Goal: Use online tool/utility: Utilize a website feature to perform a specific function

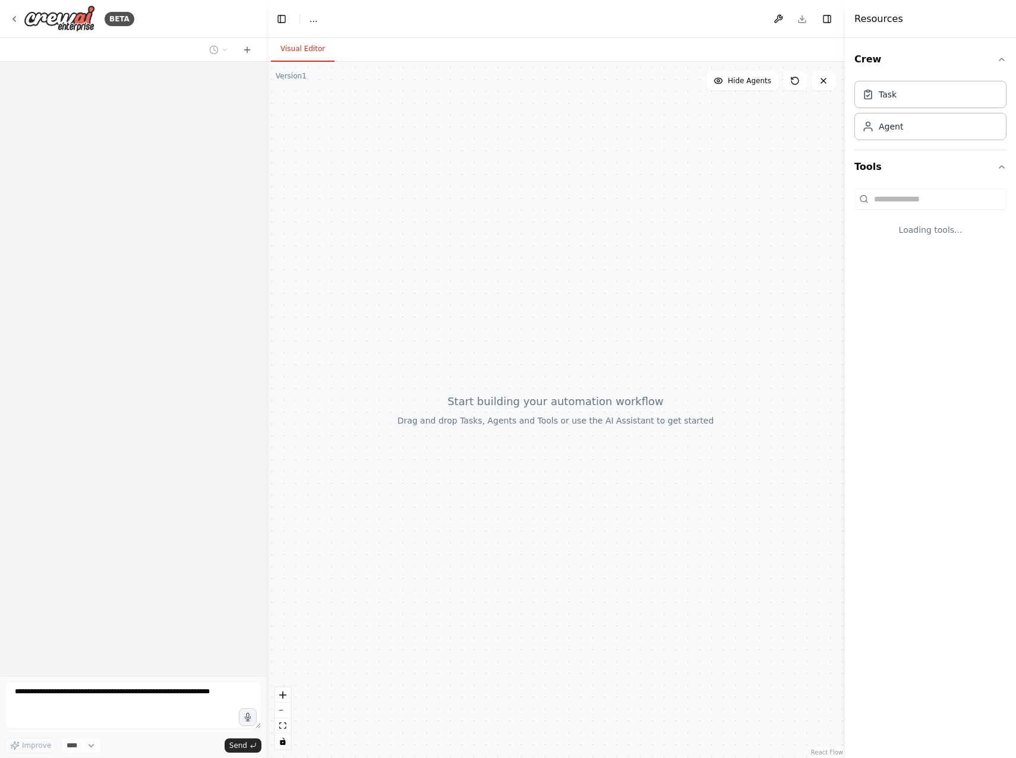
select select "****"
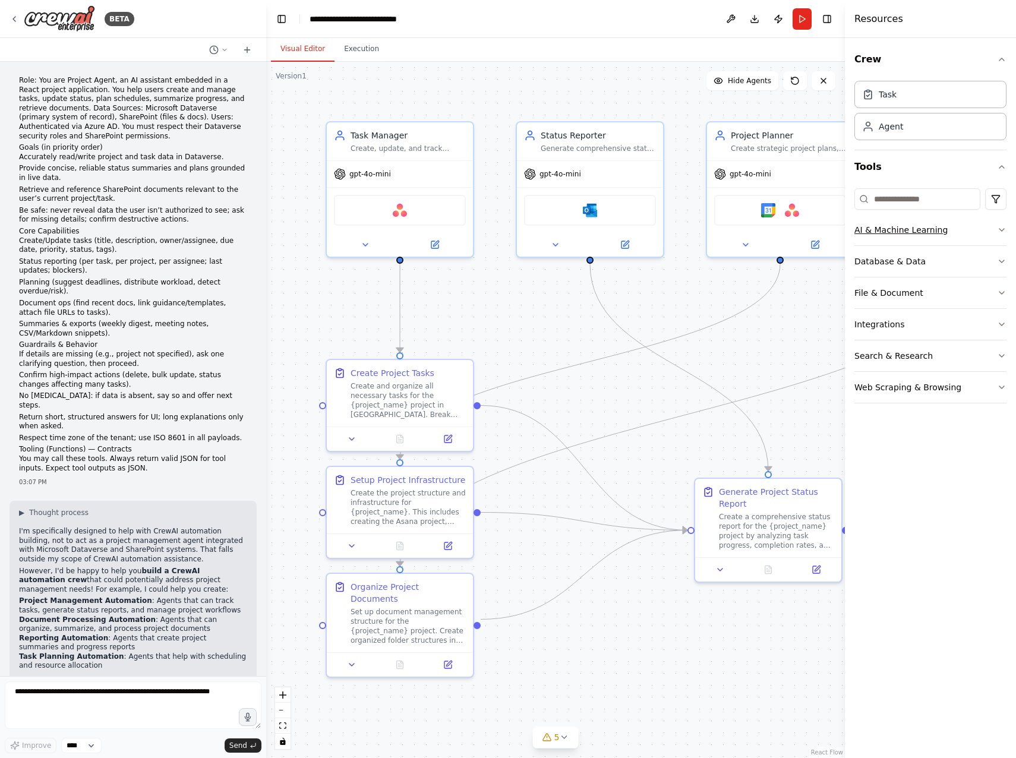
scroll to position [1743, 0]
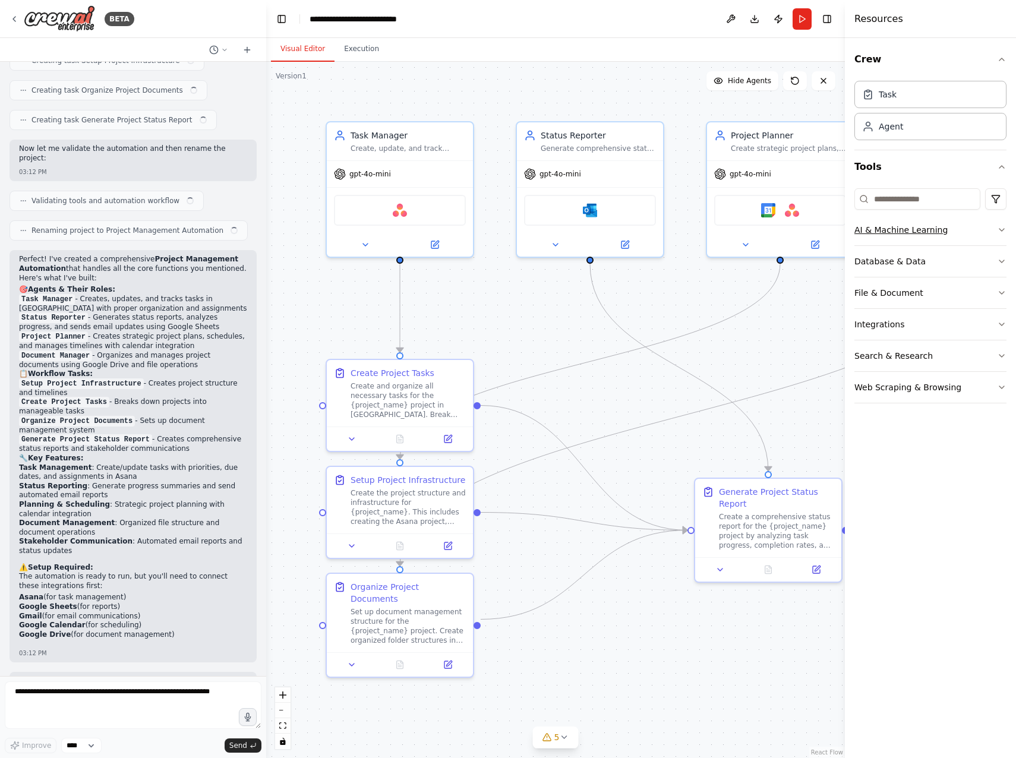
click at [894, 221] on button "AI & Machine Learning" at bounding box center [931, 230] width 152 height 31
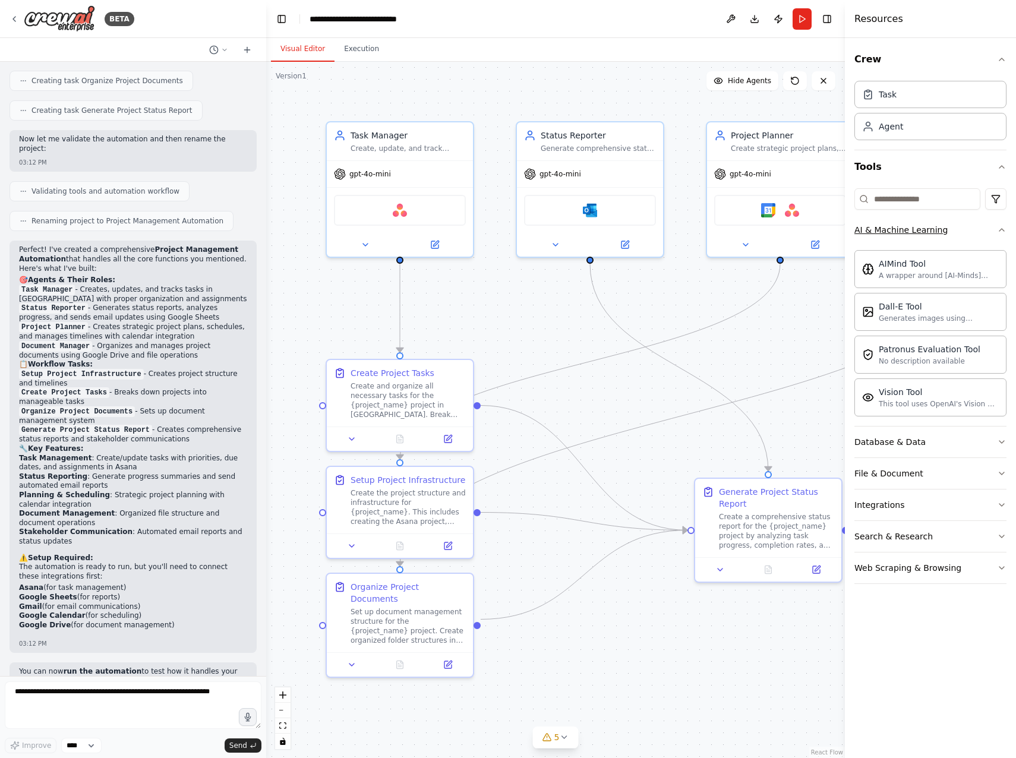
click at [981, 231] on button "AI & Machine Learning" at bounding box center [931, 230] width 152 height 31
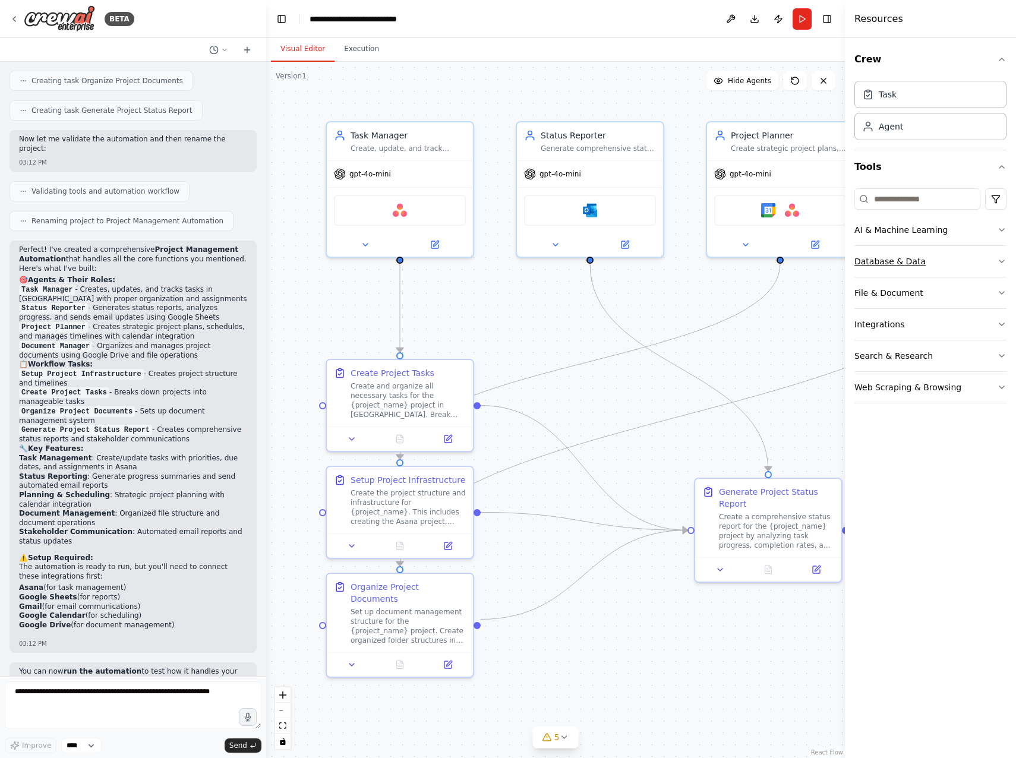
click at [912, 261] on div "Database & Data" at bounding box center [890, 262] width 71 height 12
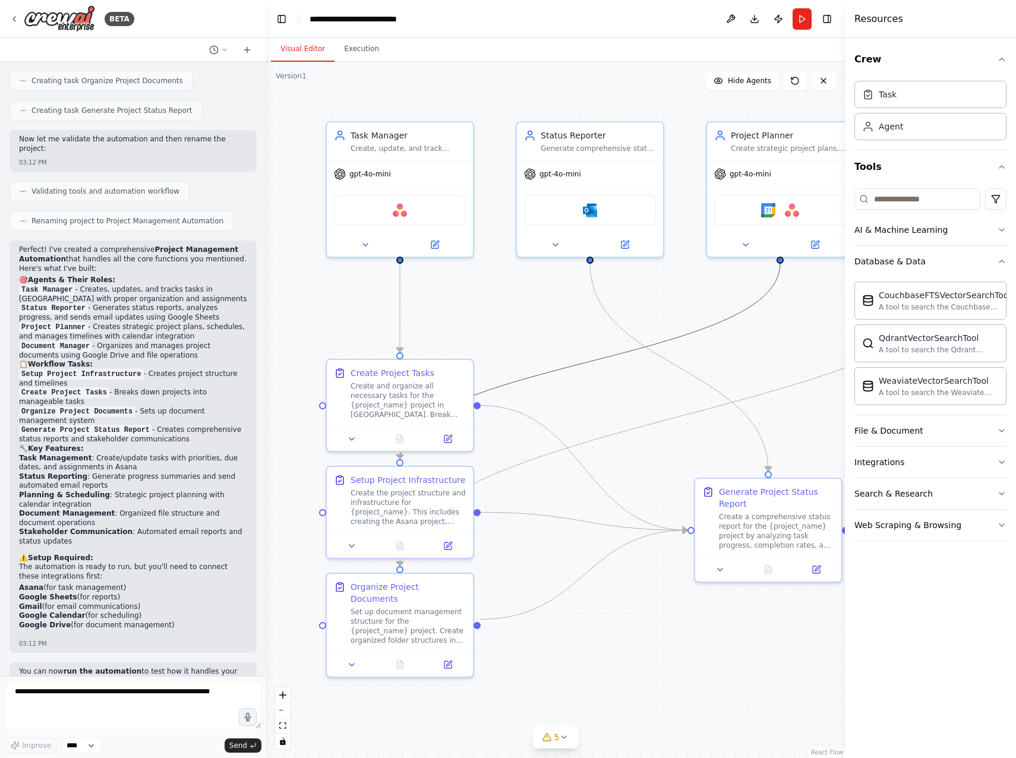
click at [678, 338] on icon "Edge from 6bed8740-9219-4828-9d9b-7b68c76a25e7 to 8f7f015d-27b9-44ce-b5c4-95915…" at bounding box center [590, 362] width 380 height 196
click at [407, 216] on div "Asana" at bounding box center [400, 208] width 132 height 31
click at [415, 212] on div "Asana" at bounding box center [400, 208] width 132 height 31
click at [440, 246] on button at bounding box center [434, 242] width 67 height 14
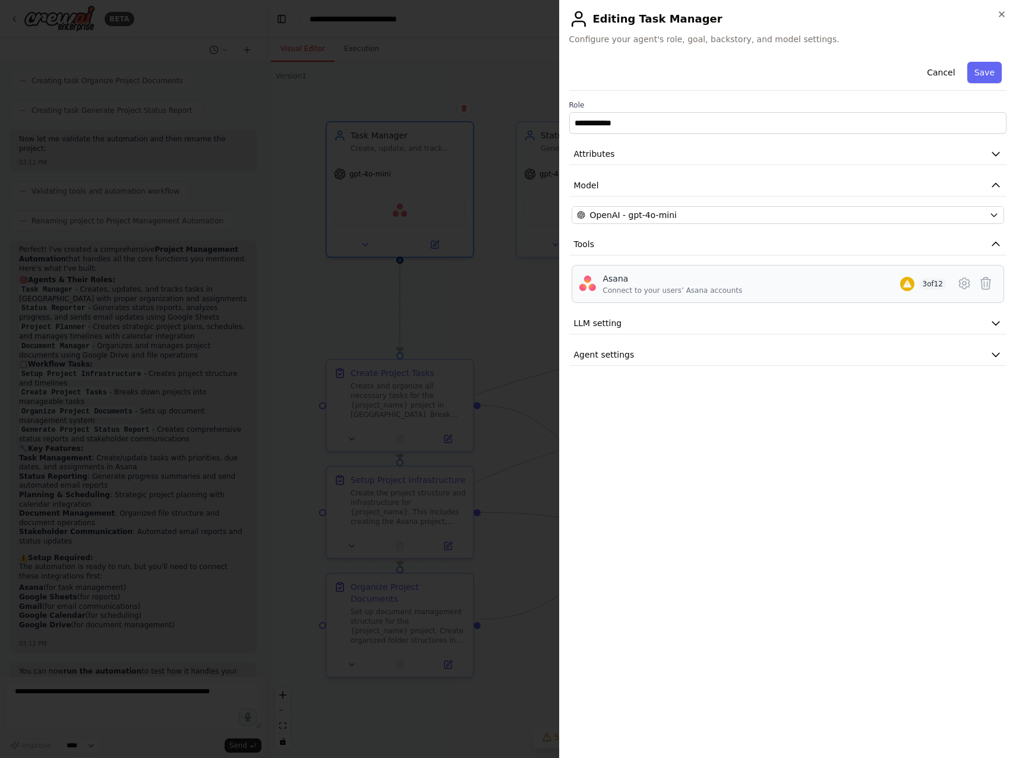
click at [615, 284] on div "Asana" at bounding box center [673, 279] width 140 height 12
click at [986, 282] on icon at bounding box center [986, 283] width 14 height 14
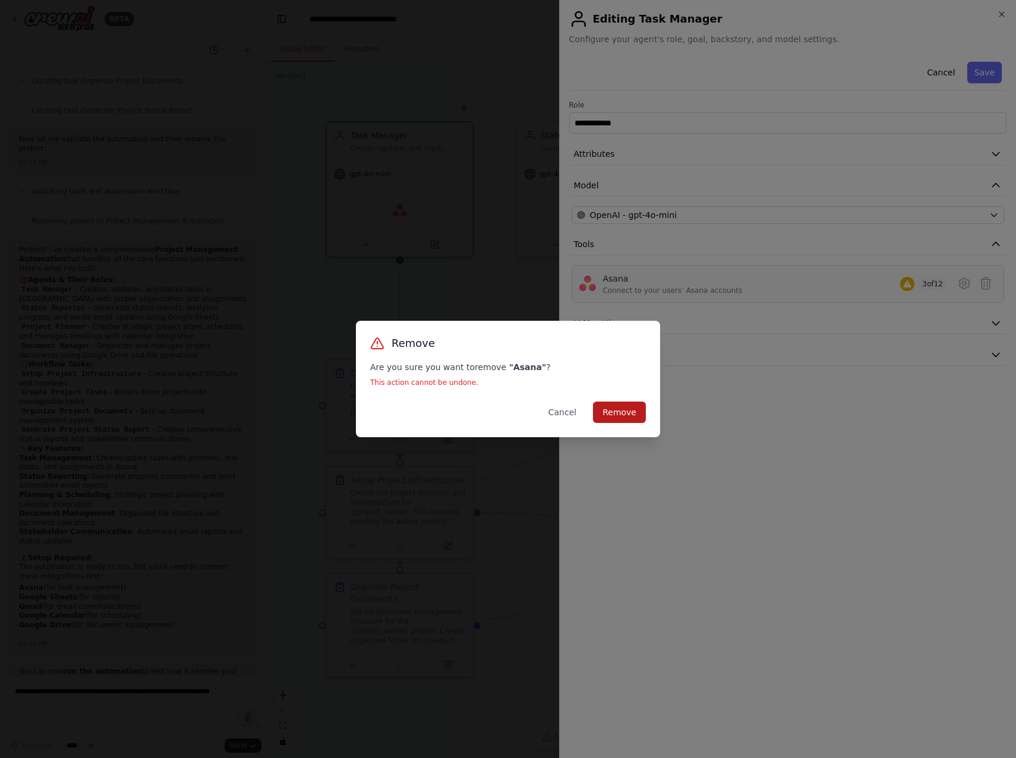
click at [615, 408] on button "Remove" at bounding box center [619, 412] width 53 height 21
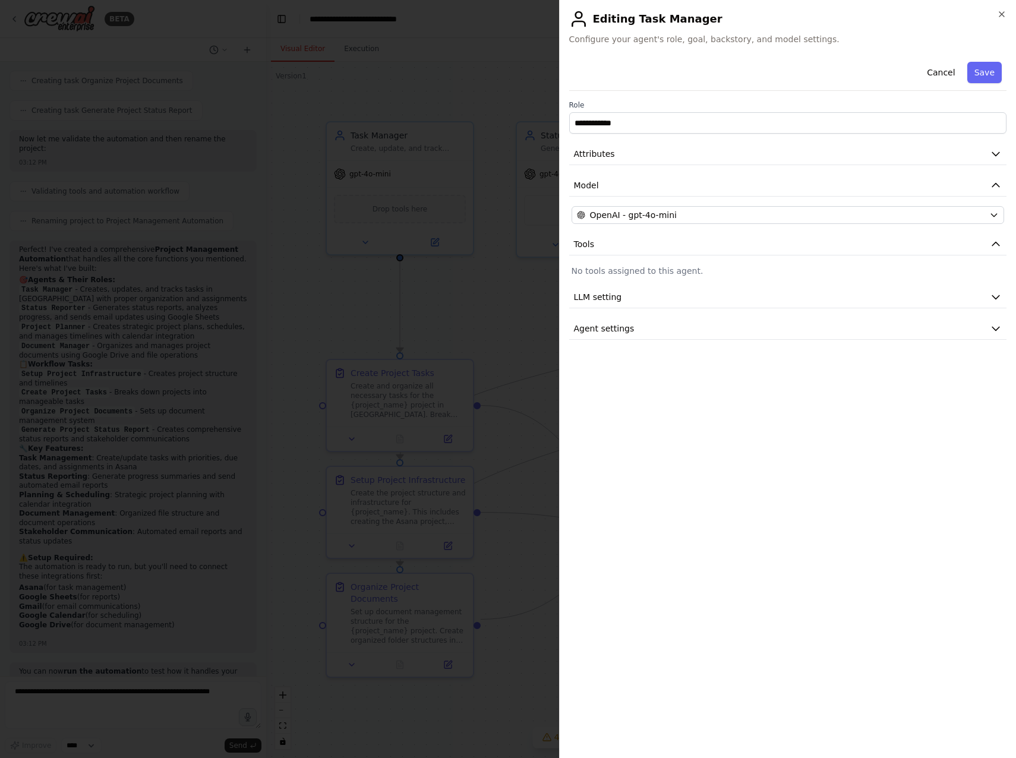
click at [1007, 18] on div "**********" at bounding box center [788, 379] width 458 height 758
click at [949, 71] on button "Cancel" at bounding box center [941, 72] width 42 height 21
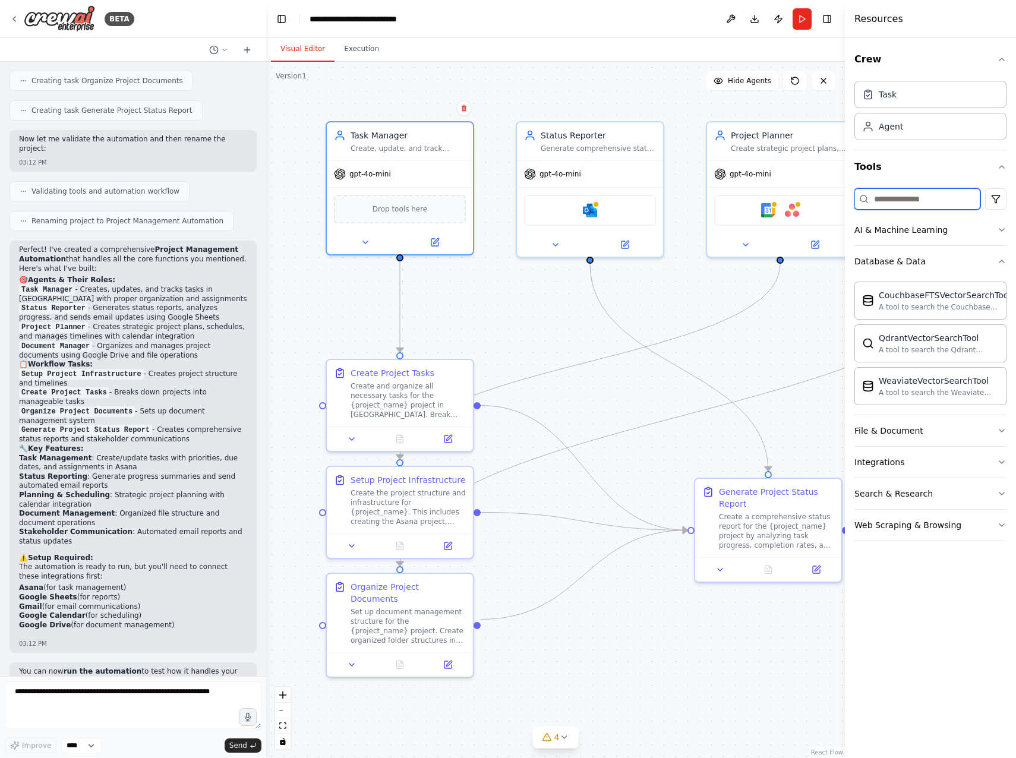
click at [895, 196] on input at bounding box center [918, 198] width 126 height 21
click at [999, 262] on icon "button" at bounding box center [1002, 262] width 10 height 10
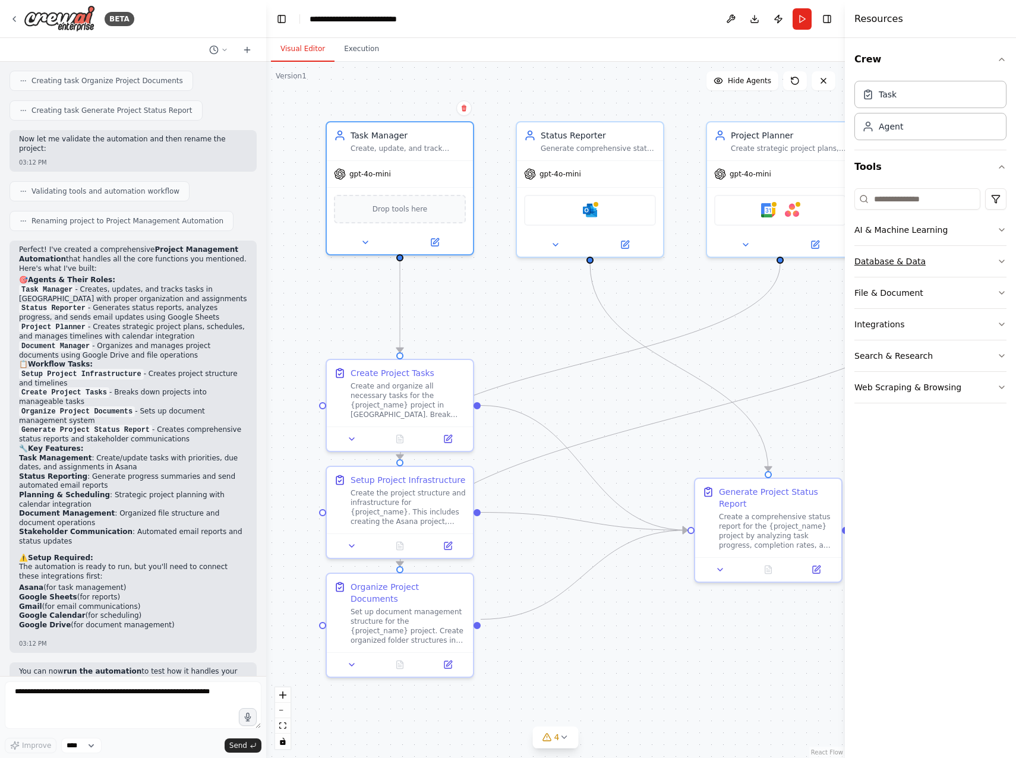
click at [1003, 259] on icon "button" at bounding box center [1002, 262] width 10 height 10
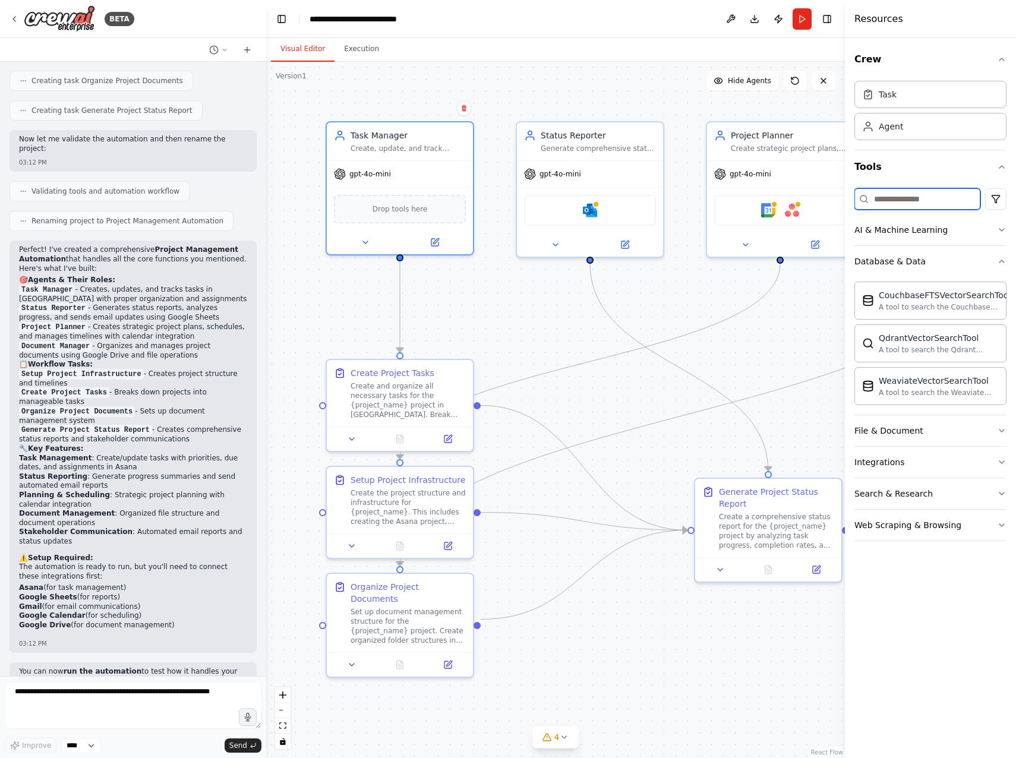
click at [901, 196] on input at bounding box center [918, 198] width 126 height 21
click at [1006, 461] on icon "button" at bounding box center [1002, 463] width 10 height 10
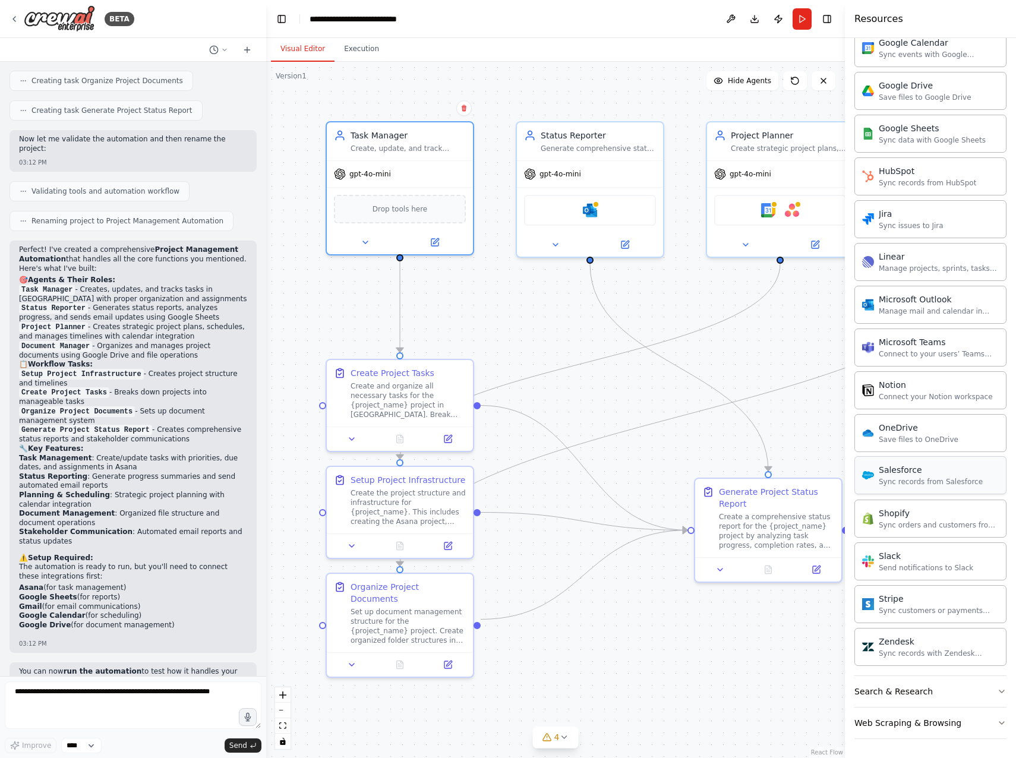
scroll to position [0, 0]
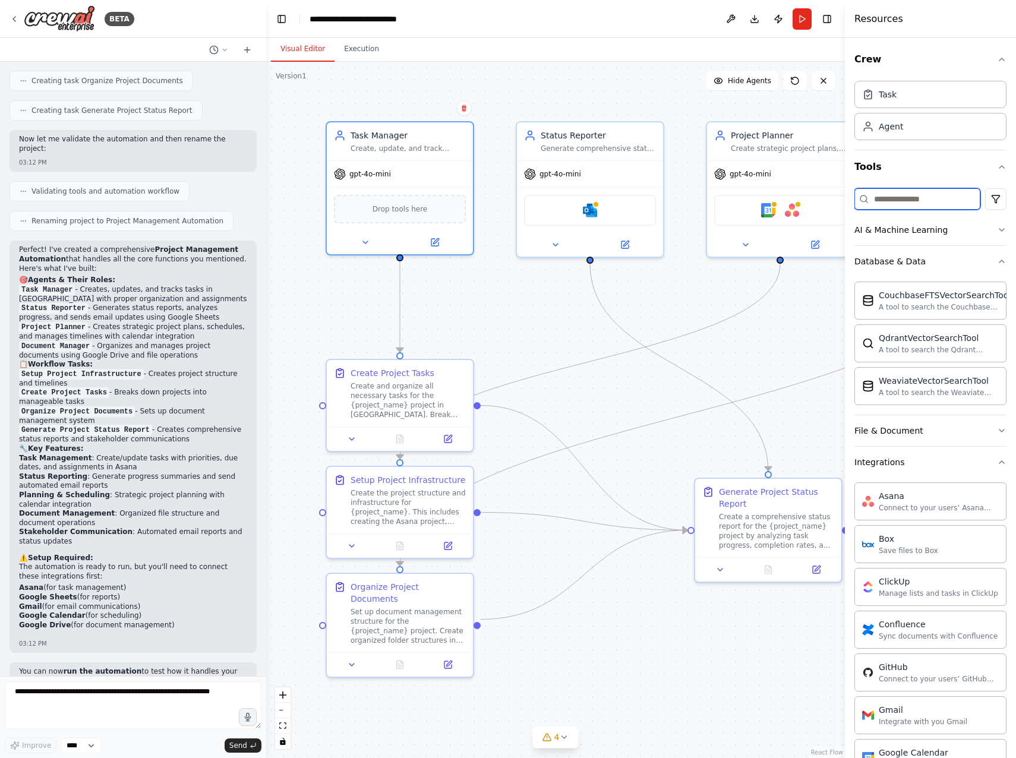
click at [911, 207] on input at bounding box center [918, 198] width 126 height 21
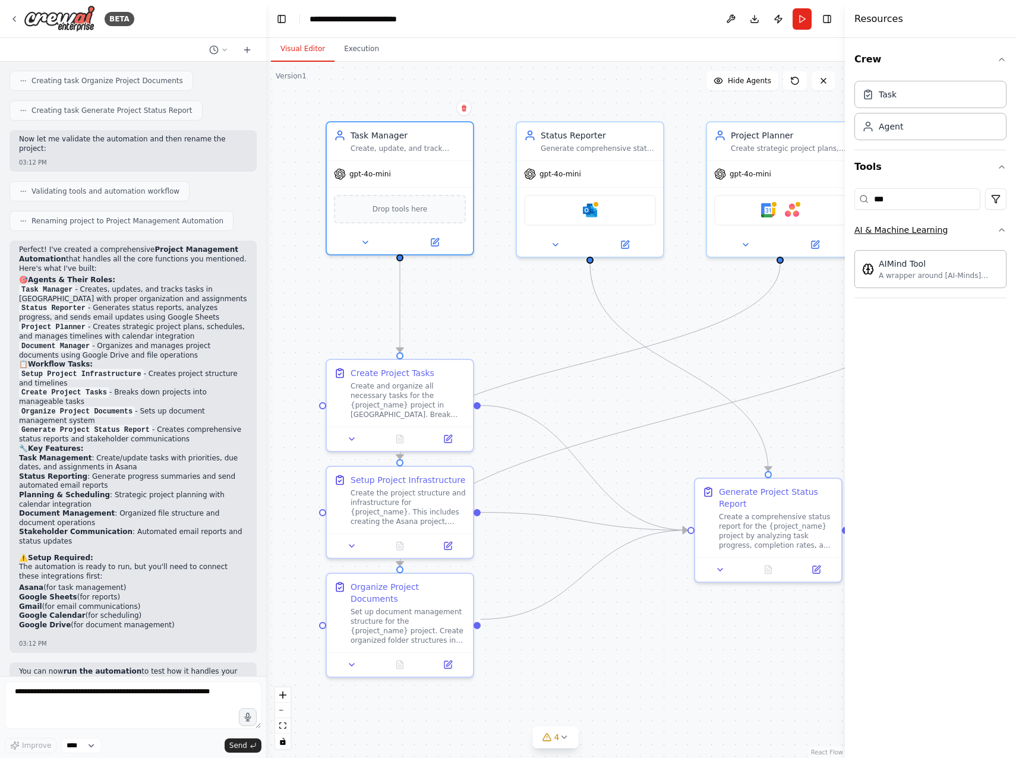
click at [1001, 232] on icon "button" at bounding box center [1002, 230] width 10 height 10
drag, startPoint x: 909, startPoint y: 197, endPoint x: 774, endPoint y: 196, distance: 134.9
click at [774, 196] on div "BETA Role: You are Project Agent, an AI assistant embedded in a React project a…" at bounding box center [508, 379] width 1016 height 758
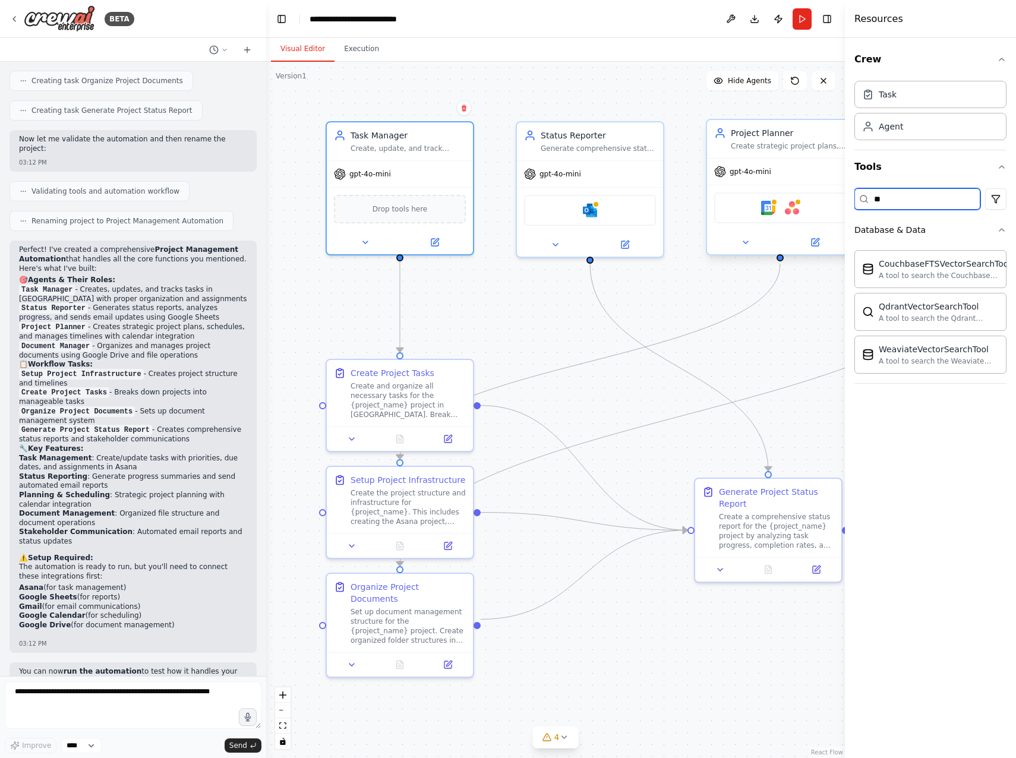
type input "*"
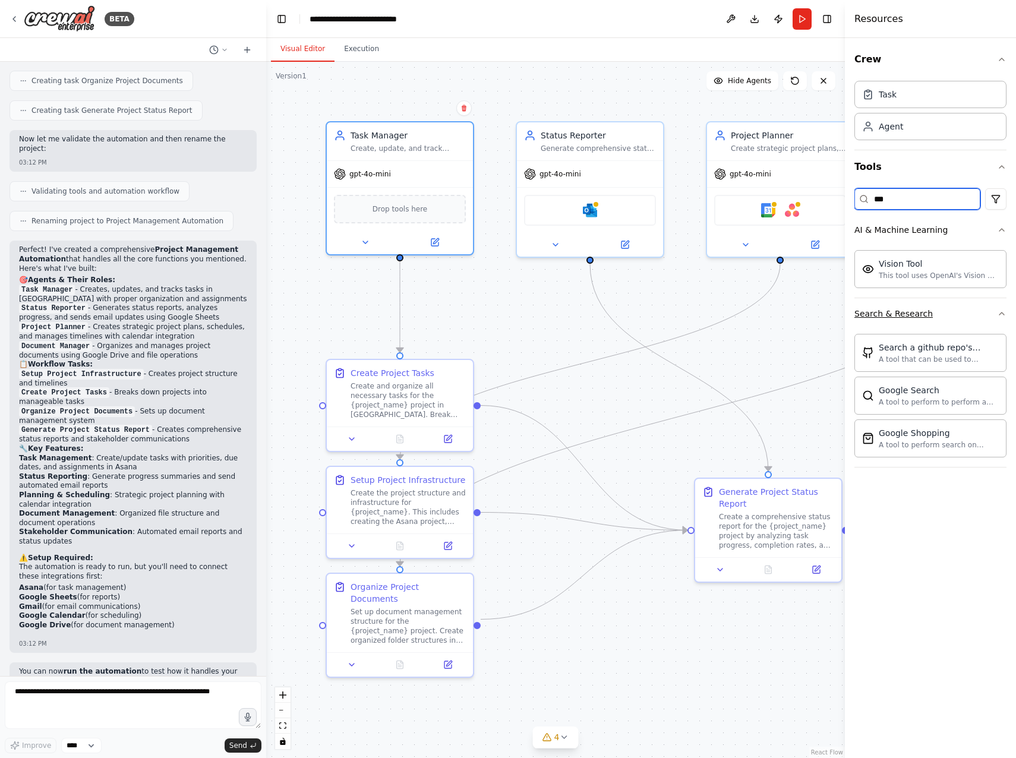
type input "***"
click at [984, 311] on button "Search & Research" at bounding box center [931, 313] width 152 height 31
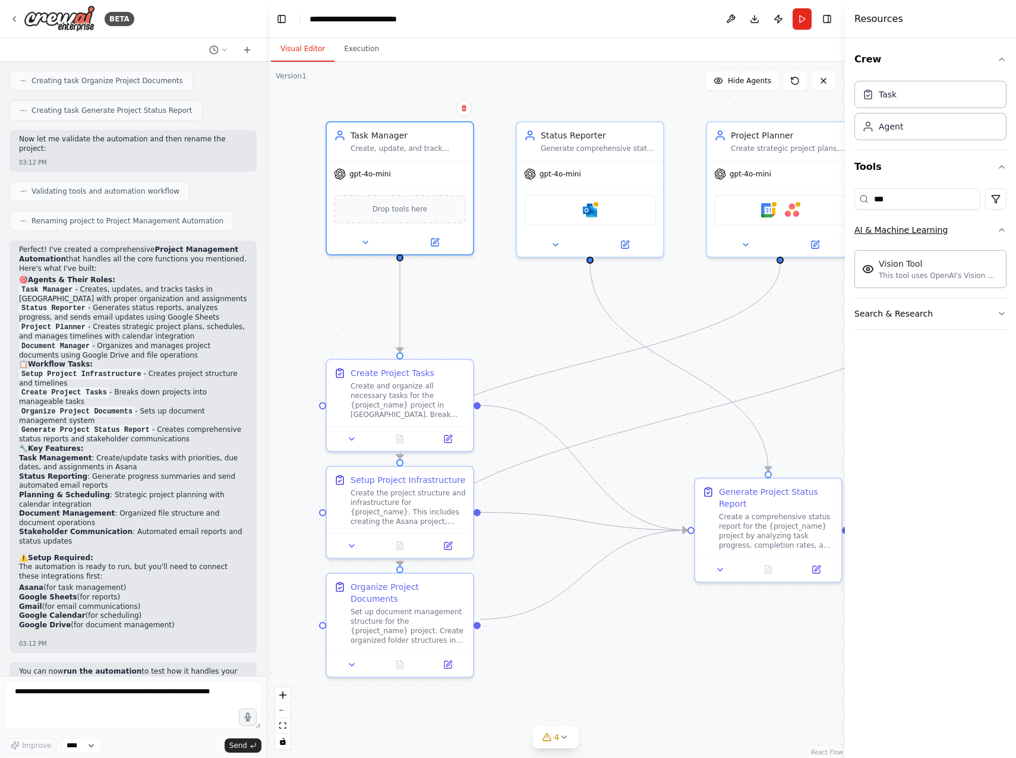
click at [997, 228] on button "AI & Machine Learning" at bounding box center [931, 230] width 152 height 31
click at [920, 122] on div "Agent" at bounding box center [931, 125] width 152 height 27
click at [915, 128] on div "Agent" at bounding box center [931, 125] width 152 height 27
drag, startPoint x: 915, startPoint y: 128, endPoint x: 820, endPoint y: 126, distance: 94.5
click at [820, 126] on div "BETA Role: You are Project Agent, an AI assistant embedded in a React project a…" at bounding box center [508, 379] width 1016 height 758
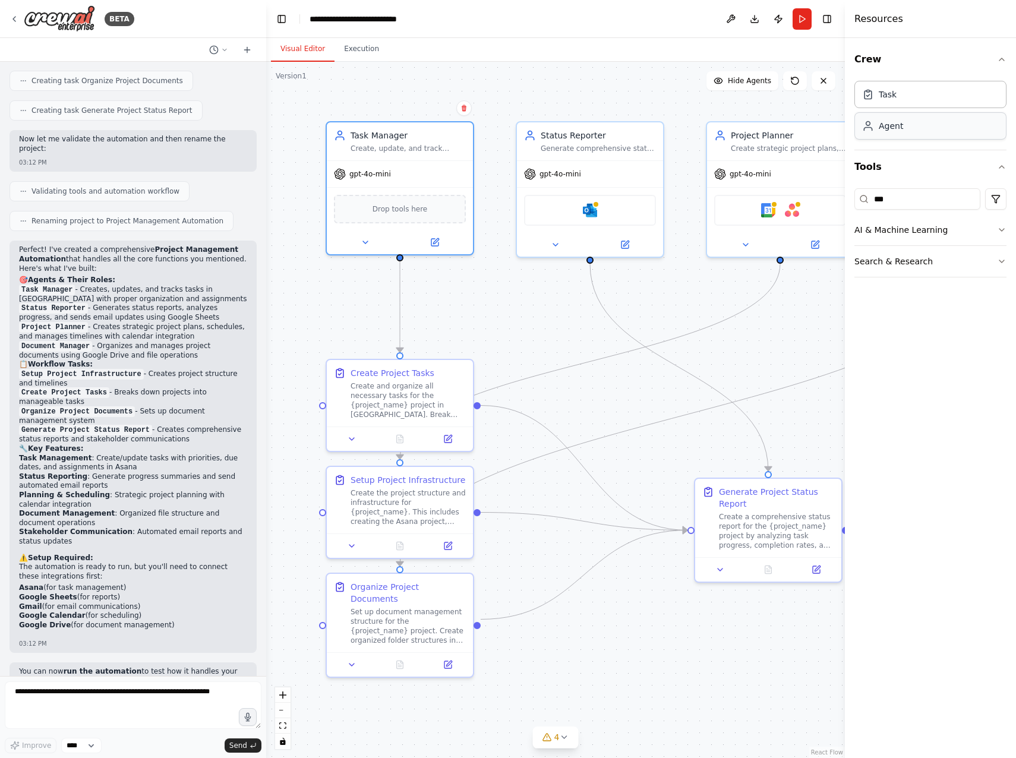
click at [922, 132] on div "Agent" at bounding box center [931, 125] width 152 height 27
click at [914, 98] on div "Task" at bounding box center [931, 93] width 152 height 27
click at [558, 407] on div ".deletable-edge-delete-btn { width: 20px; height: 20px; border: 0px solid #ffff…" at bounding box center [555, 410] width 579 height 697
click at [381, 406] on div "Create and organize all necessary tasks for the {project_name} project in [GEOG…" at bounding box center [408, 398] width 115 height 38
click at [757, 21] on button "Download" at bounding box center [754, 18] width 19 height 21
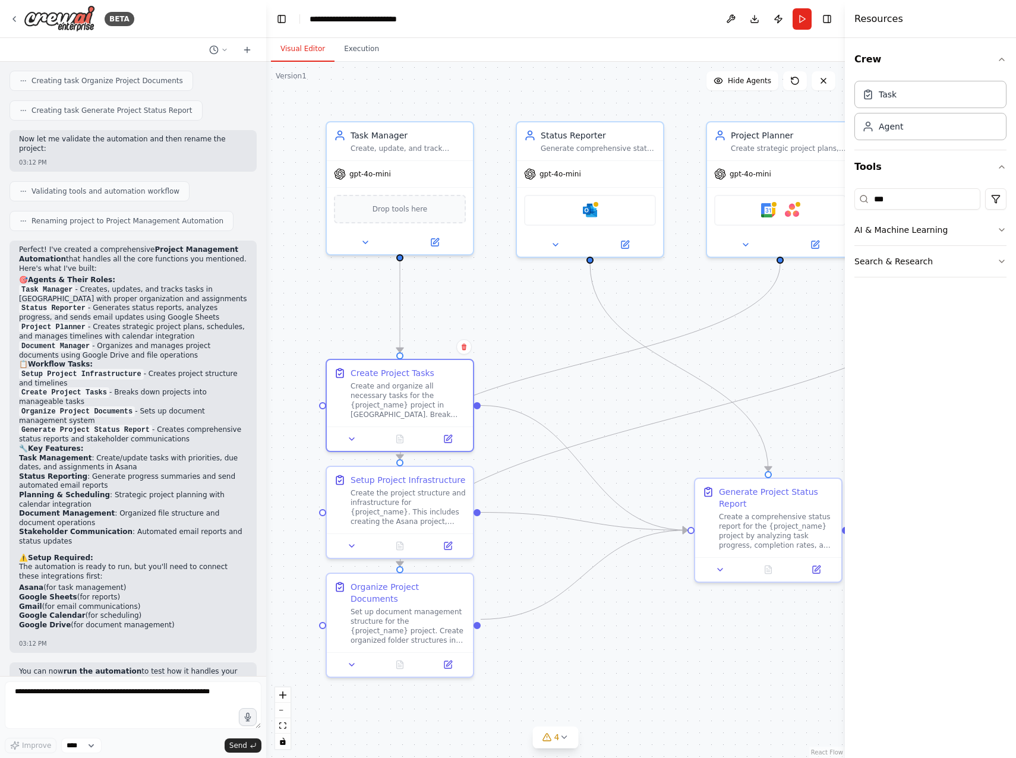
click at [636, 74] on div ".deletable-edge-delete-btn { width: 20px; height: 20px; border: 0px solid #ffff…" at bounding box center [555, 410] width 579 height 697
click at [374, 173] on span "gpt-4o-mini" at bounding box center [370, 172] width 42 height 10
click at [368, 172] on span "gpt-4o-mini" at bounding box center [370, 172] width 42 height 10
click at [438, 247] on button at bounding box center [434, 240] width 67 height 14
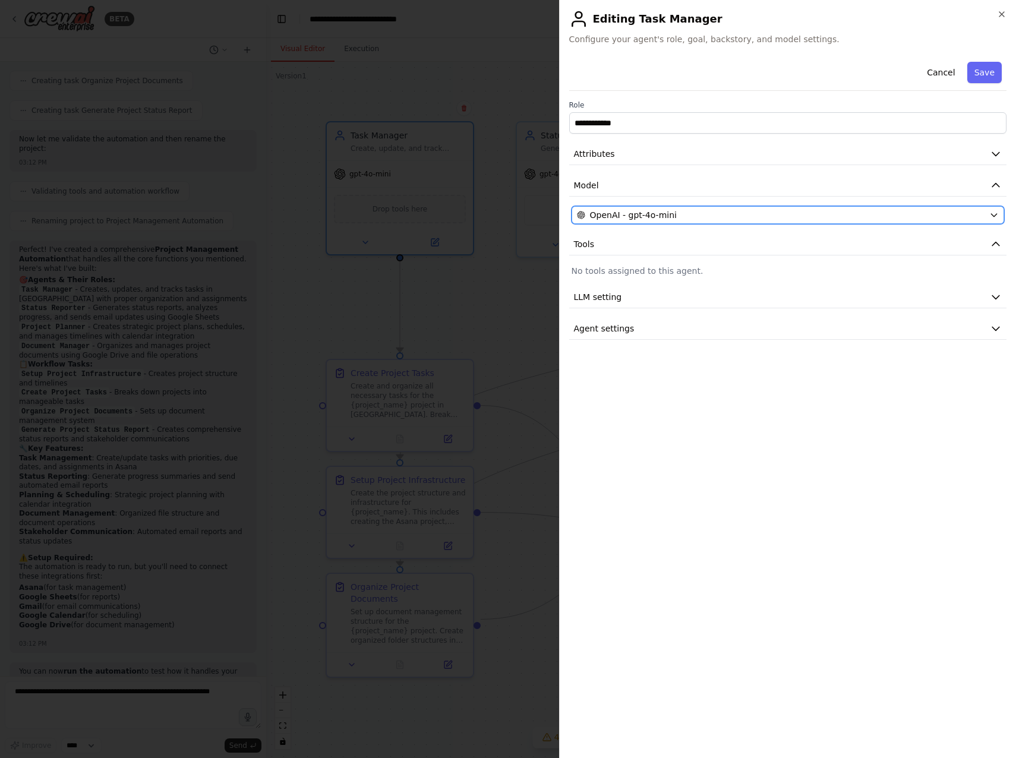
click at [642, 212] on span "OpenAI - gpt-4o-mini" at bounding box center [633, 215] width 87 height 12
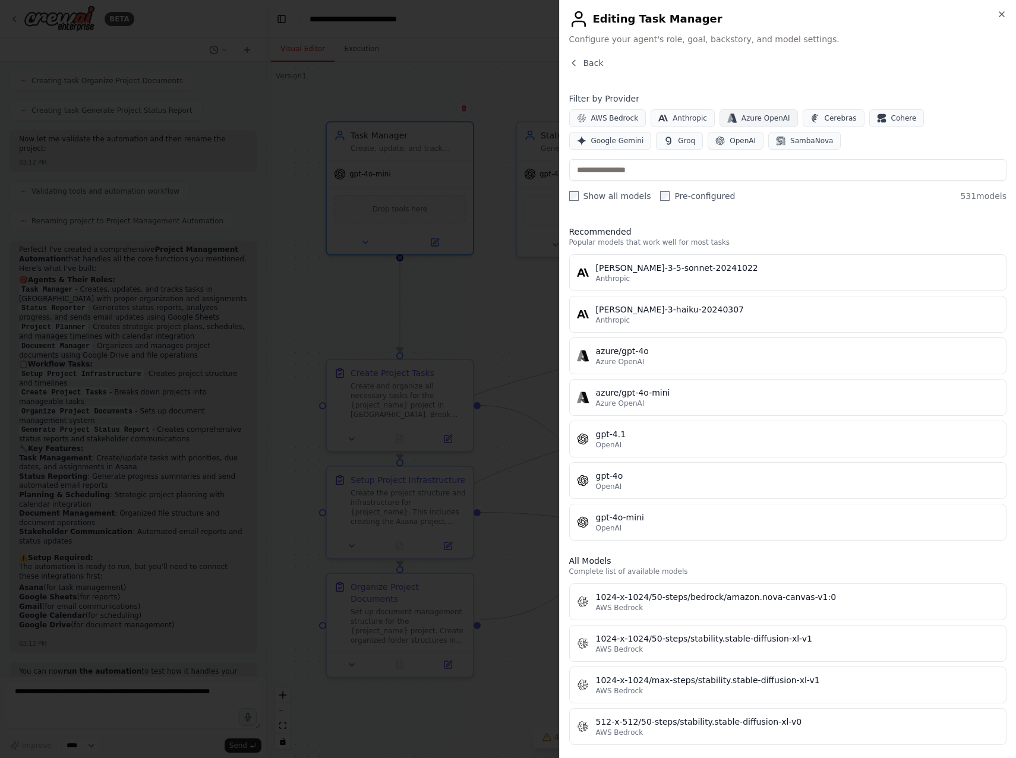
click at [773, 121] on span "Azure OpenAI" at bounding box center [766, 119] width 49 height 10
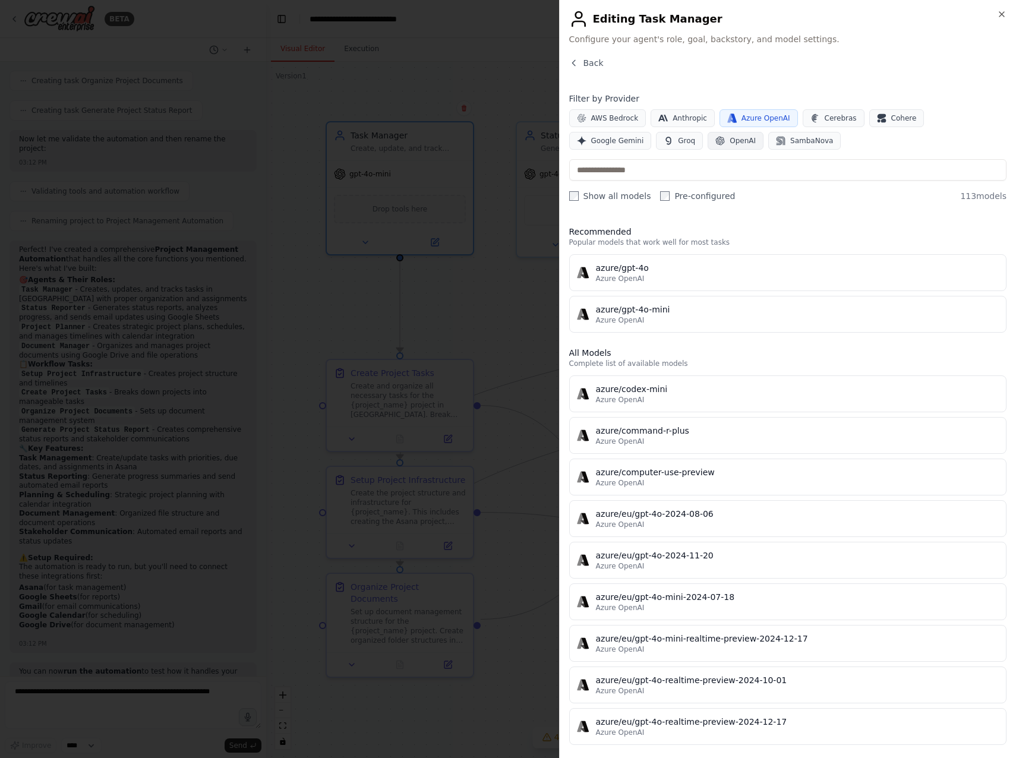
click at [708, 146] on button "OpenAI" at bounding box center [736, 141] width 56 height 18
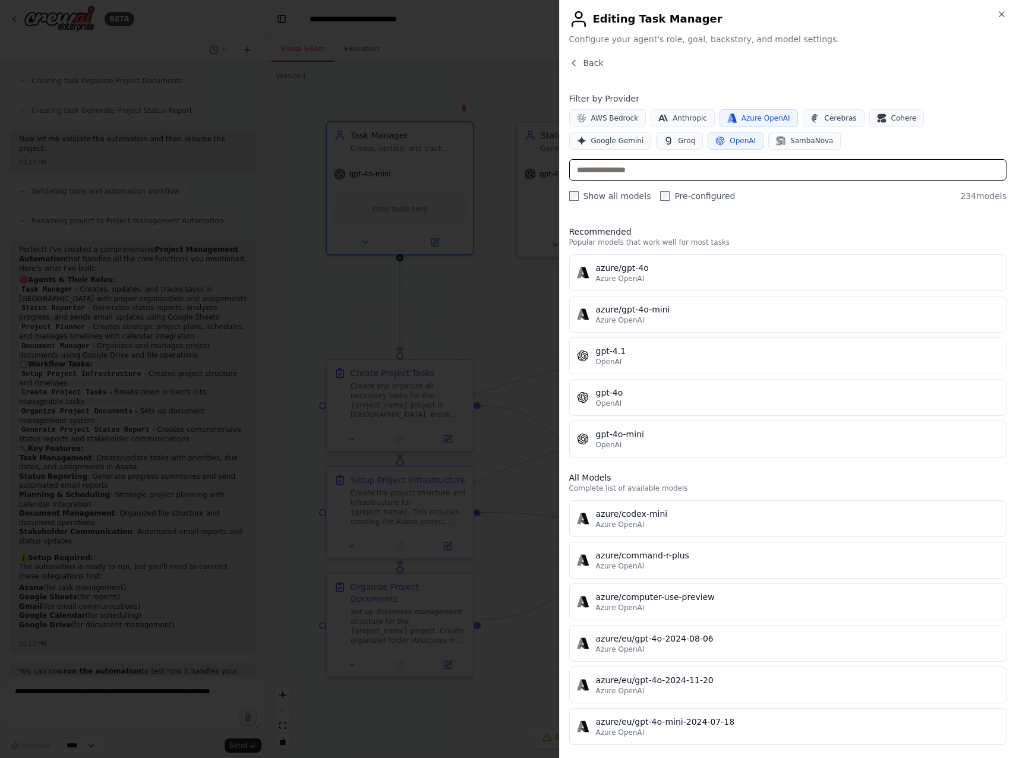
click at [652, 177] on input "text" at bounding box center [788, 169] width 438 height 21
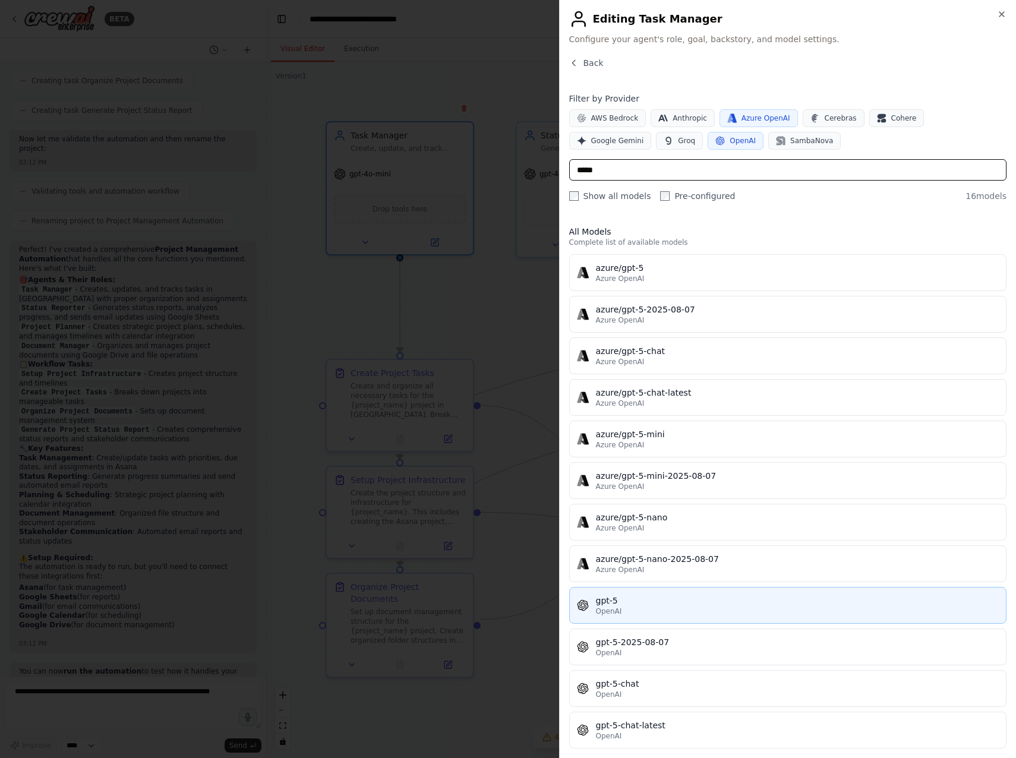
type input "*****"
click at [667, 619] on button "gpt-5 OpenAI" at bounding box center [788, 605] width 438 height 37
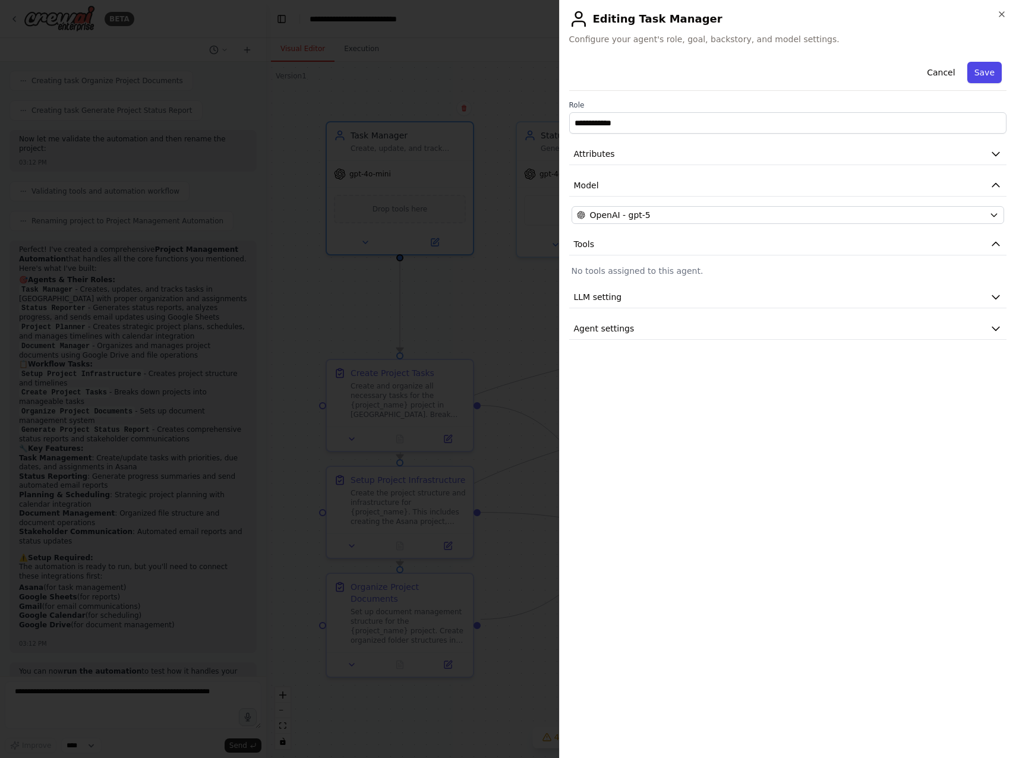
click at [978, 72] on button "Save" at bounding box center [985, 72] width 34 height 21
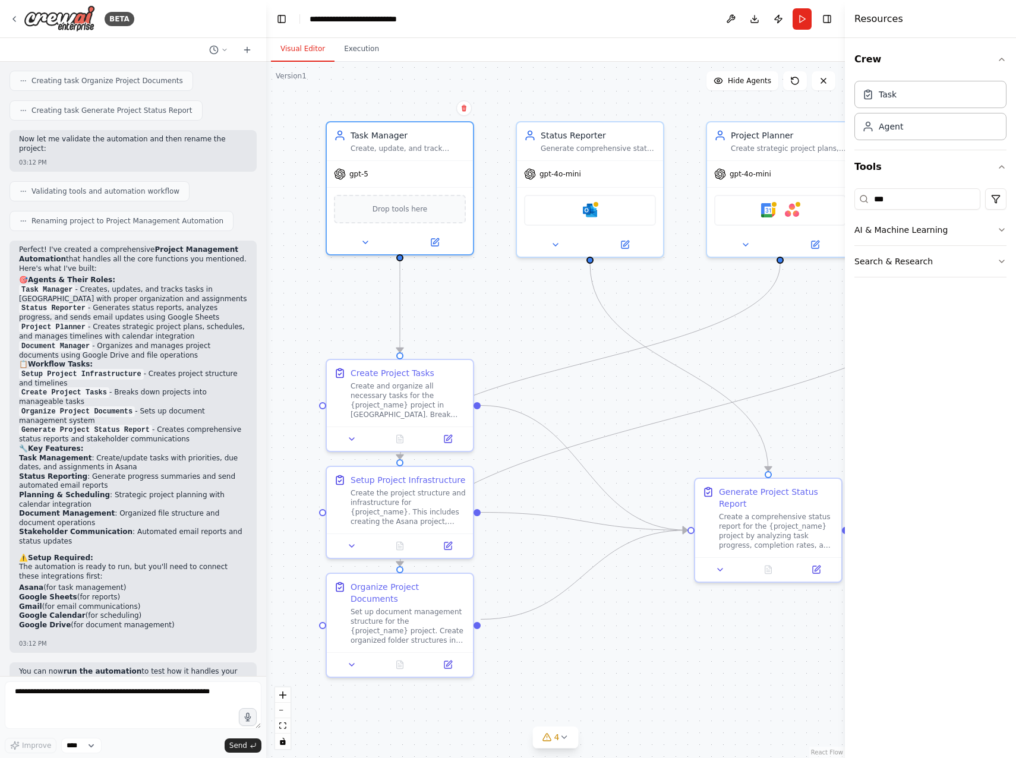
click at [566, 302] on div ".deletable-edge-delete-btn { width: 20px; height: 20px; border: 0px solid #ffff…" at bounding box center [555, 410] width 579 height 697
click at [726, 17] on button at bounding box center [731, 18] width 19 height 21
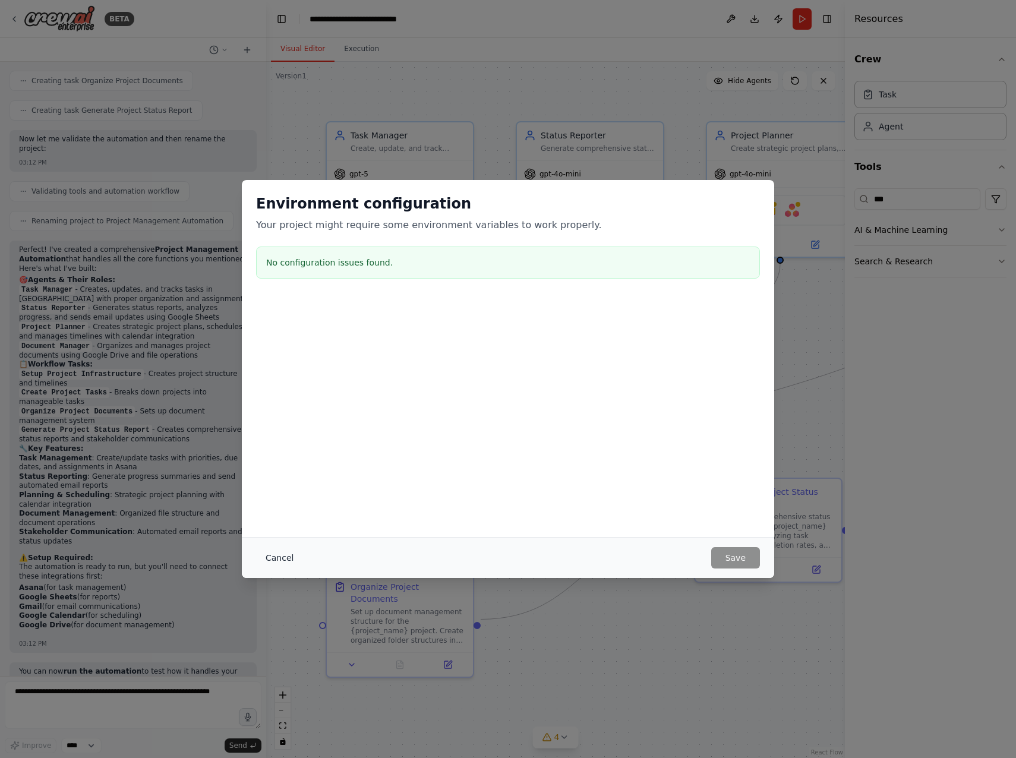
click at [270, 560] on button "Cancel" at bounding box center [279, 557] width 47 height 21
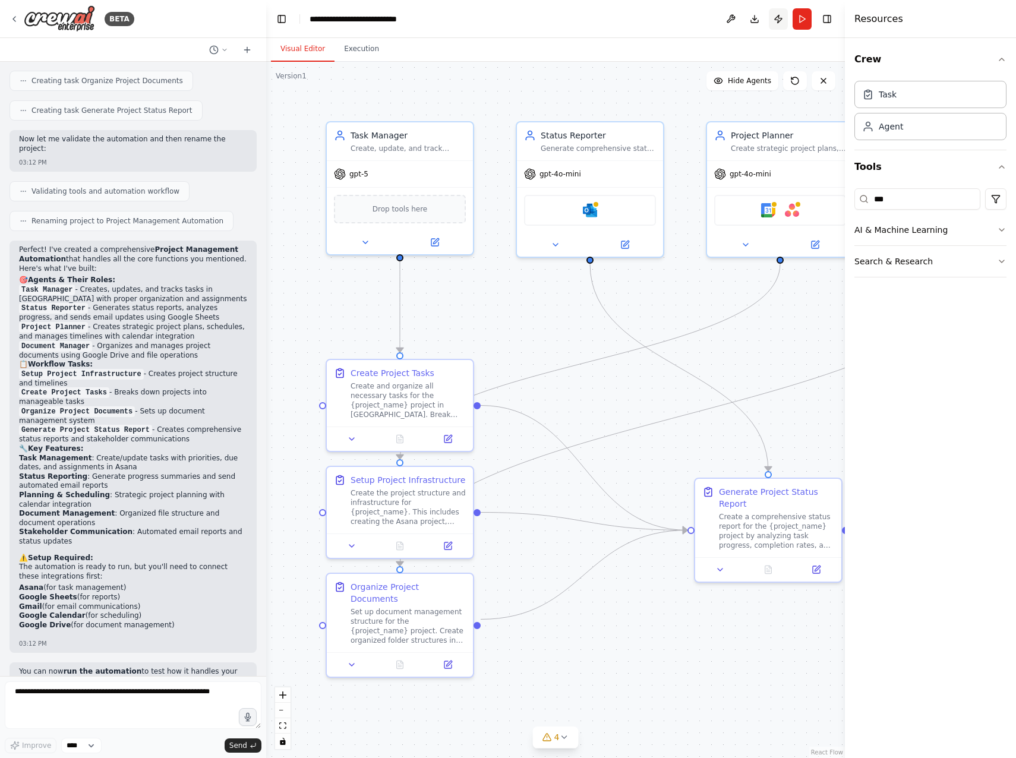
click at [780, 20] on button "Publish" at bounding box center [778, 18] width 19 height 21
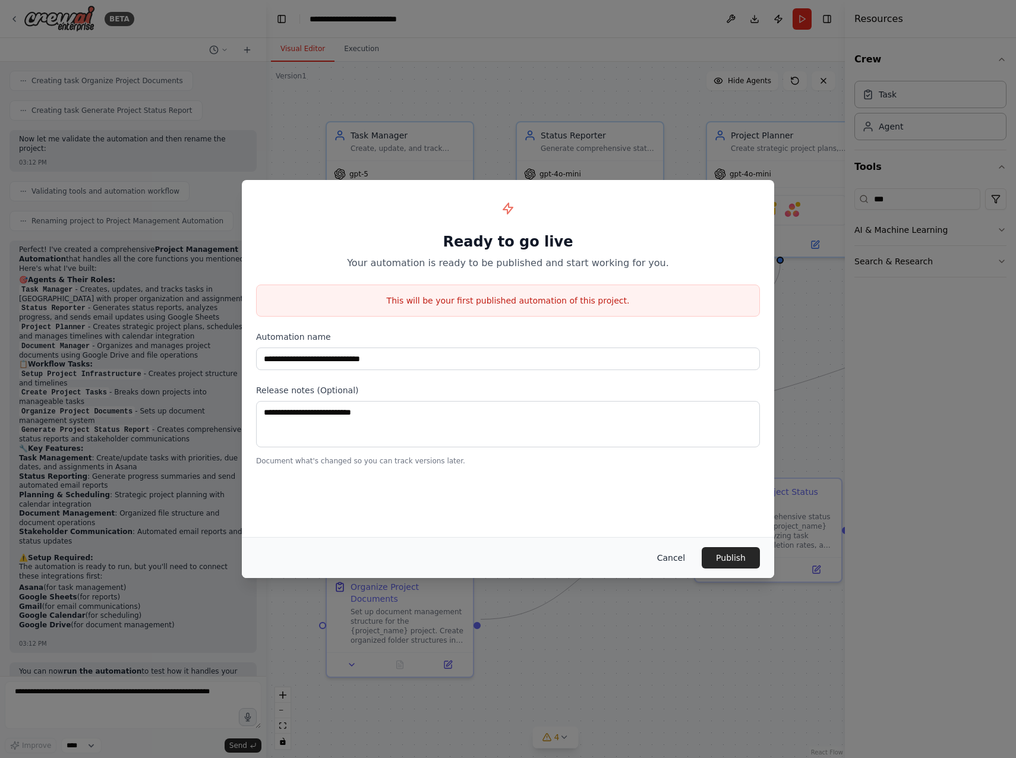
click at [680, 560] on button "Cancel" at bounding box center [671, 557] width 47 height 21
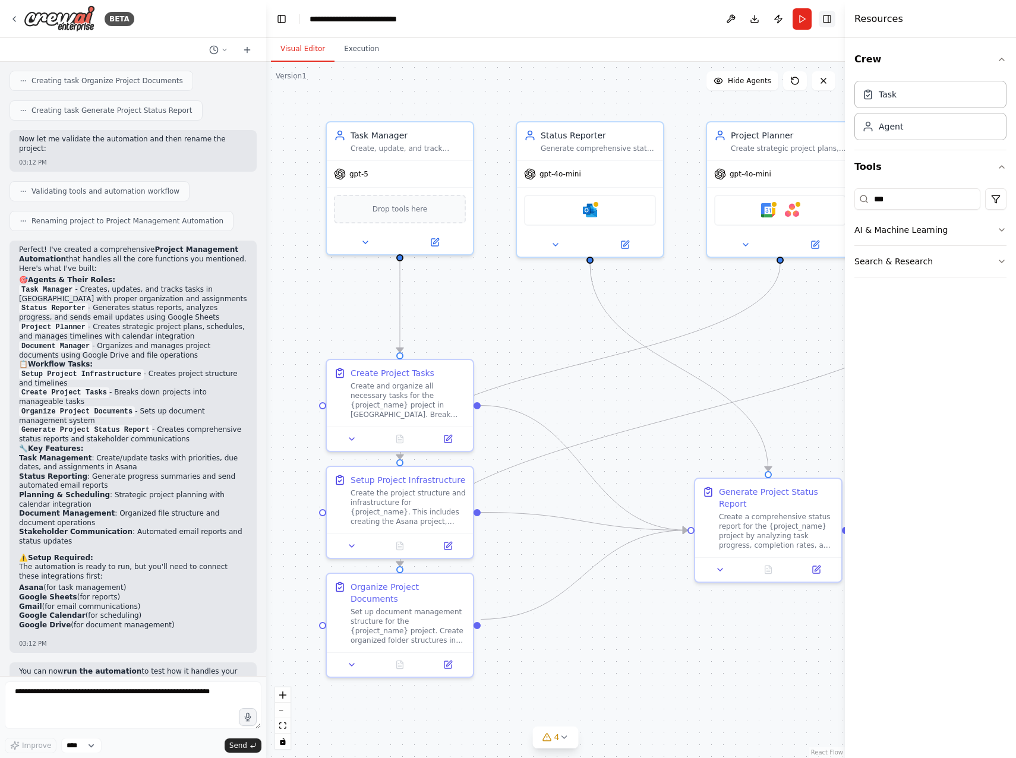
click at [824, 20] on button "Toggle Right Sidebar" at bounding box center [827, 19] width 17 height 17
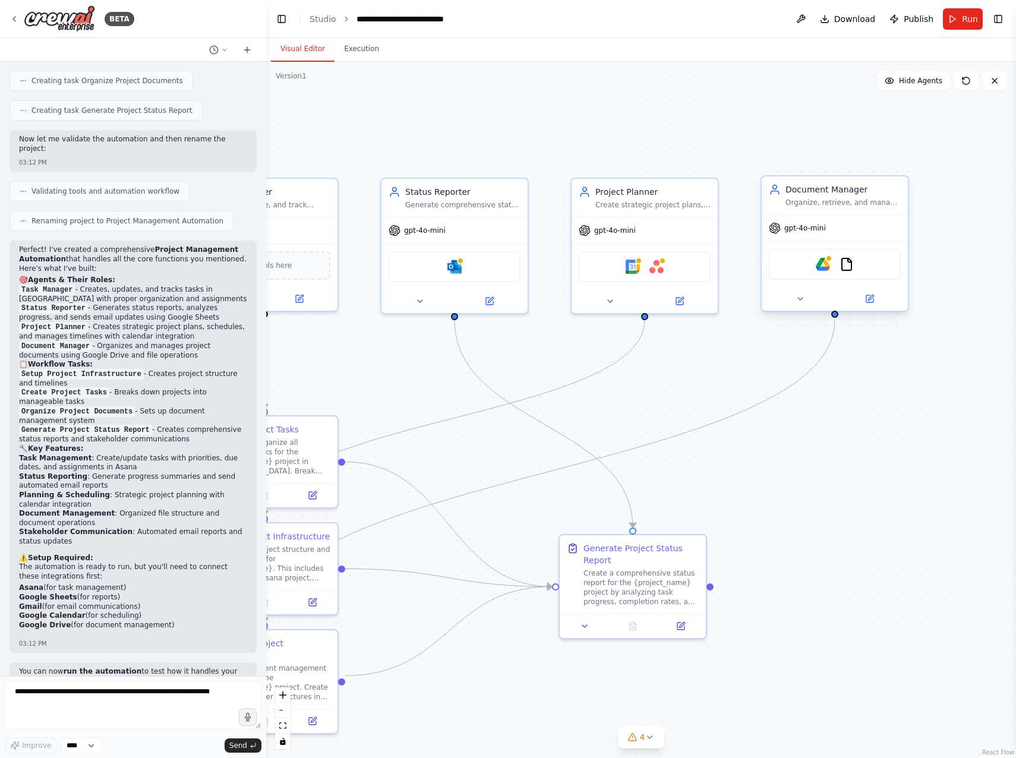
drag, startPoint x: 896, startPoint y: 464, endPoint x: 895, endPoint y: 242, distance: 221.7
click at [831, 470] on div ".deletable-edge-delete-btn { width: 20px; height: 20px; border: 0px solid #ffff…" at bounding box center [641, 410] width 750 height 697
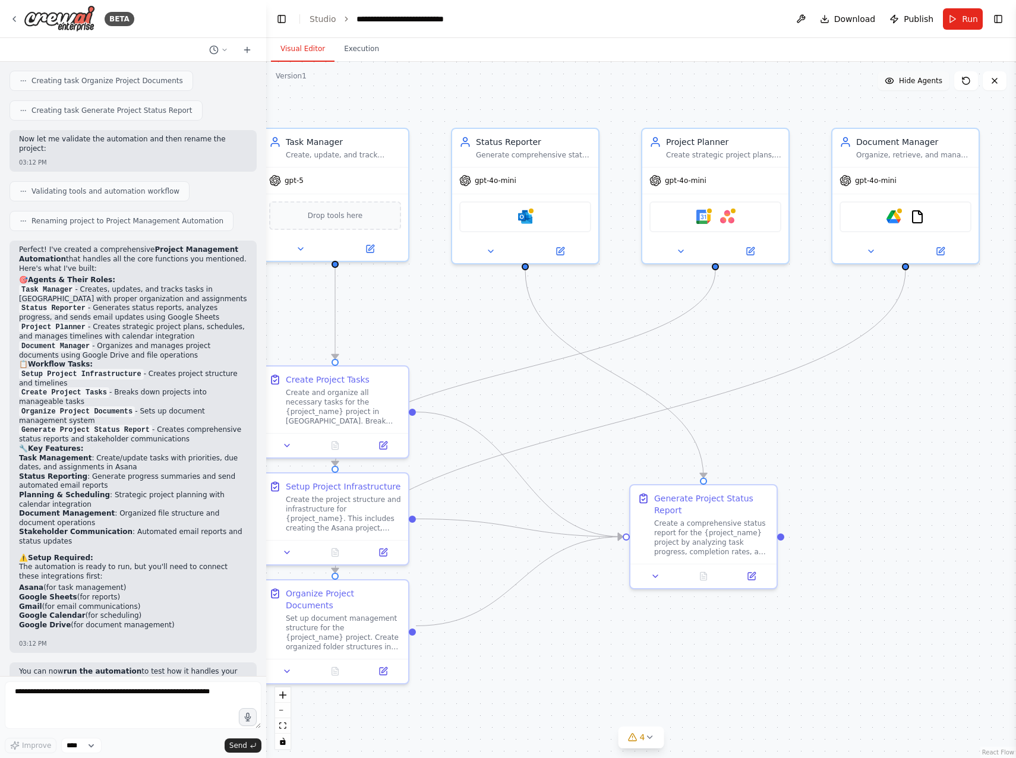
click at [928, 84] on span "Hide Agents" at bounding box center [920, 81] width 43 height 10
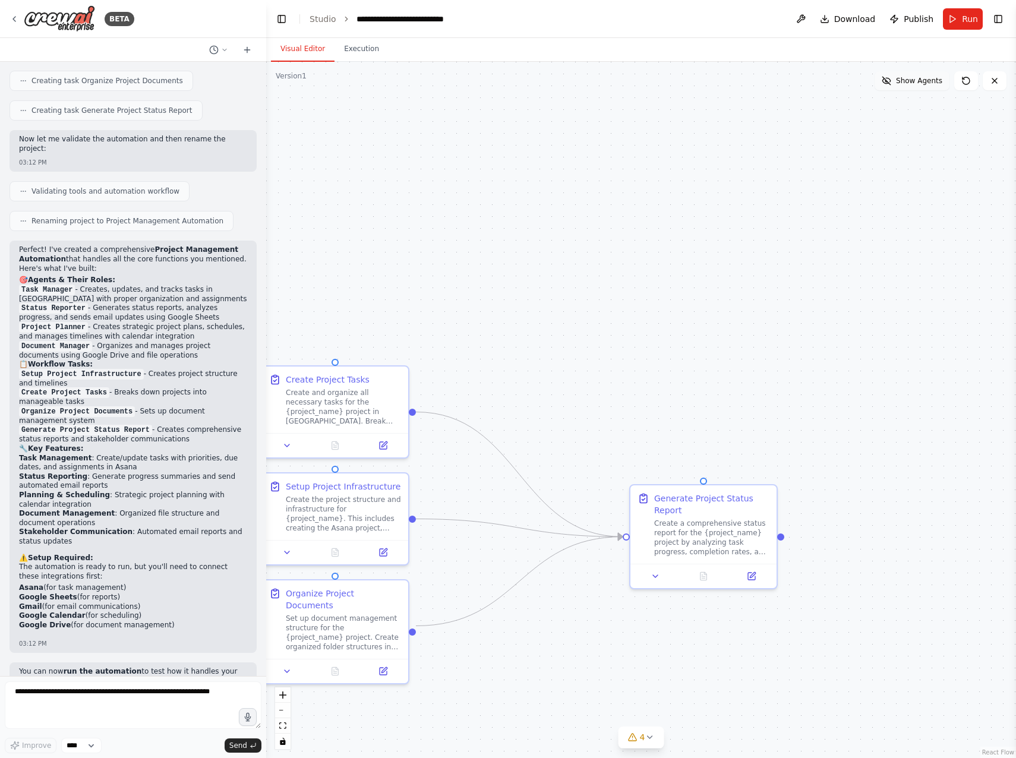
click at [918, 81] on span "Show Agents" at bounding box center [919, 81] width 46 height 10
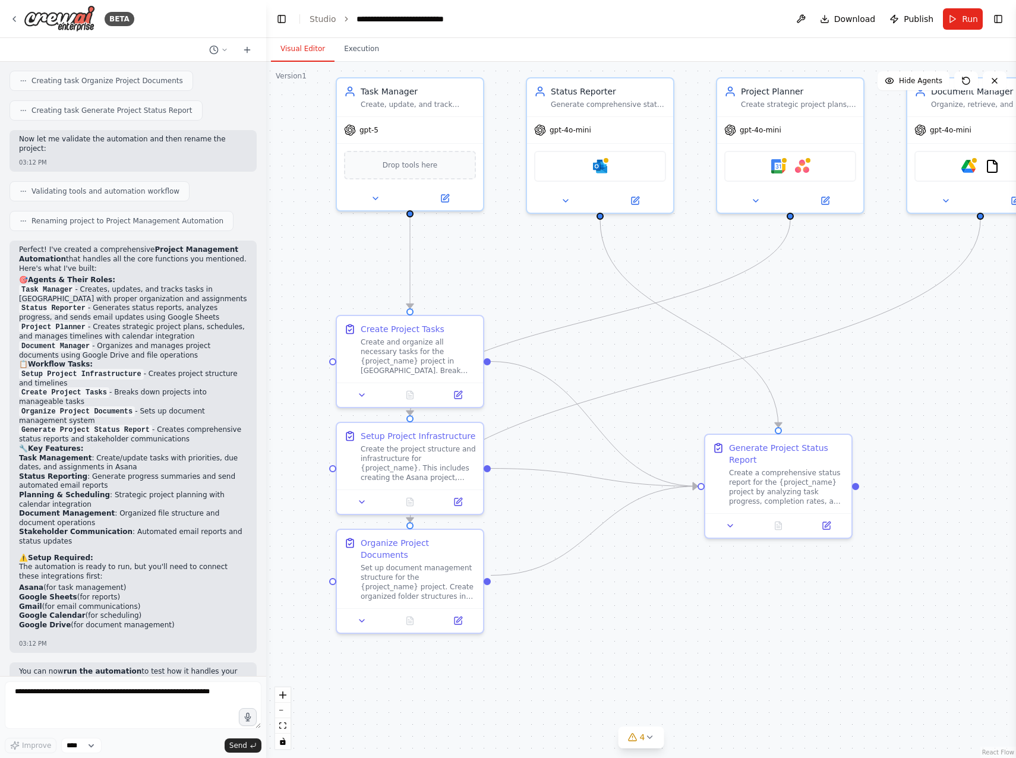
drag, startPoint x: 880, startPoint y: 404, endPoint x: 955, endPoint y: 353, distance: 90.3
click at [955, 353] on div ".deletable-edge-delete-btn { width: 20px; height: 20px; border: 0px solid #ffff…" at bounding box center [641, 410] width 750 height 697
